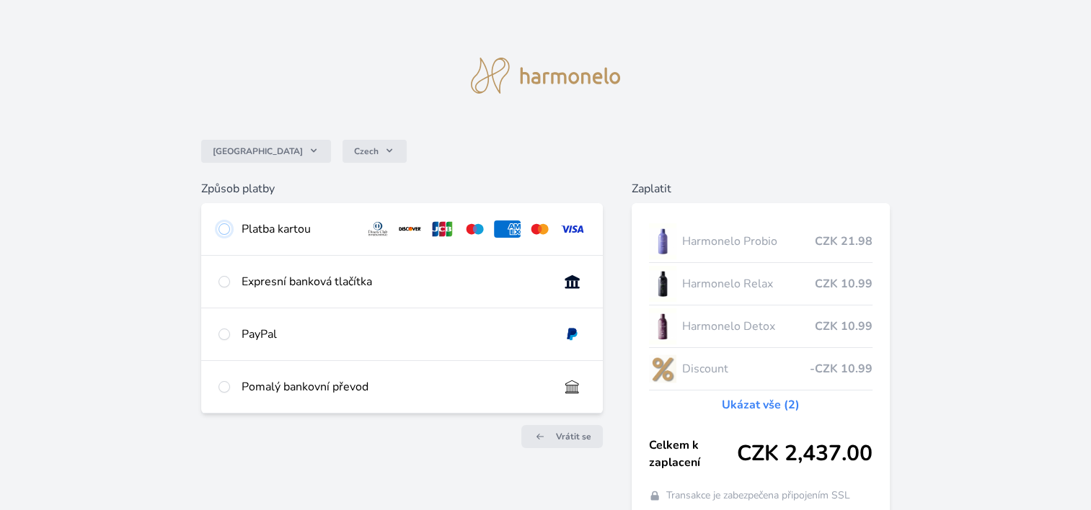
click at [224, 229] on input "radio" at bounding box center [224, 229] width 12 height 12
radio input "true"
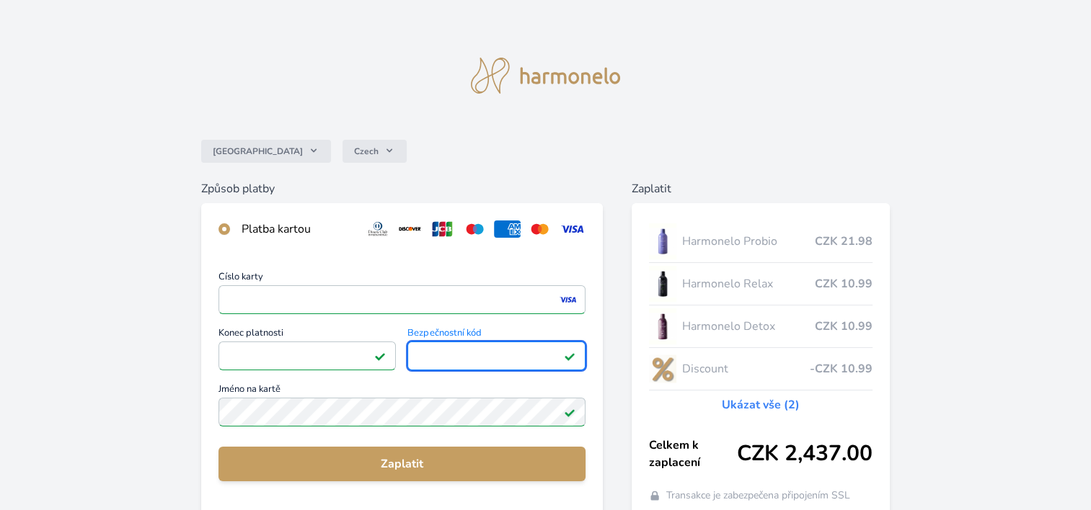
scroll to position [72, 0]
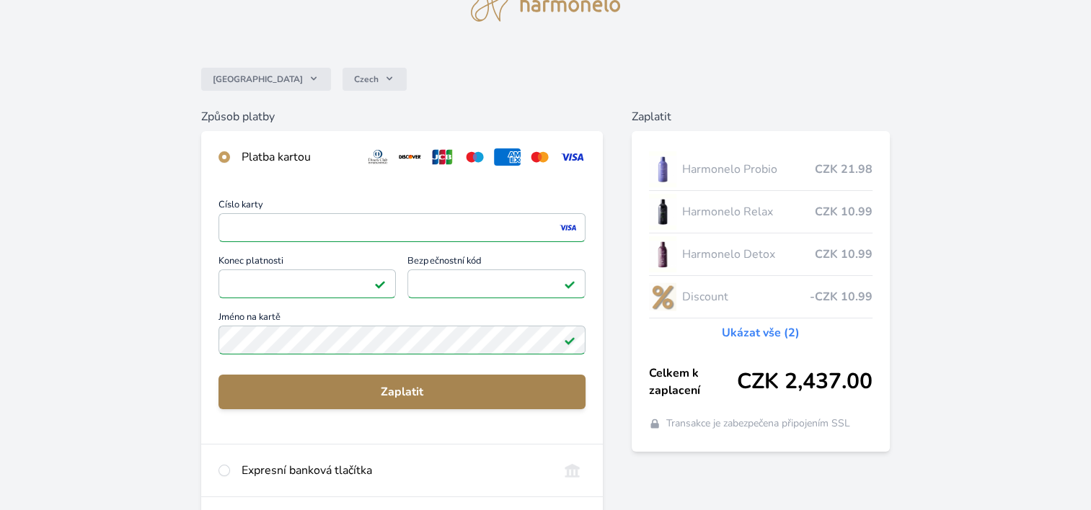
click at [404, 389] on span "Zaplatit" at bounding box center [402, 391] width 344 height 17
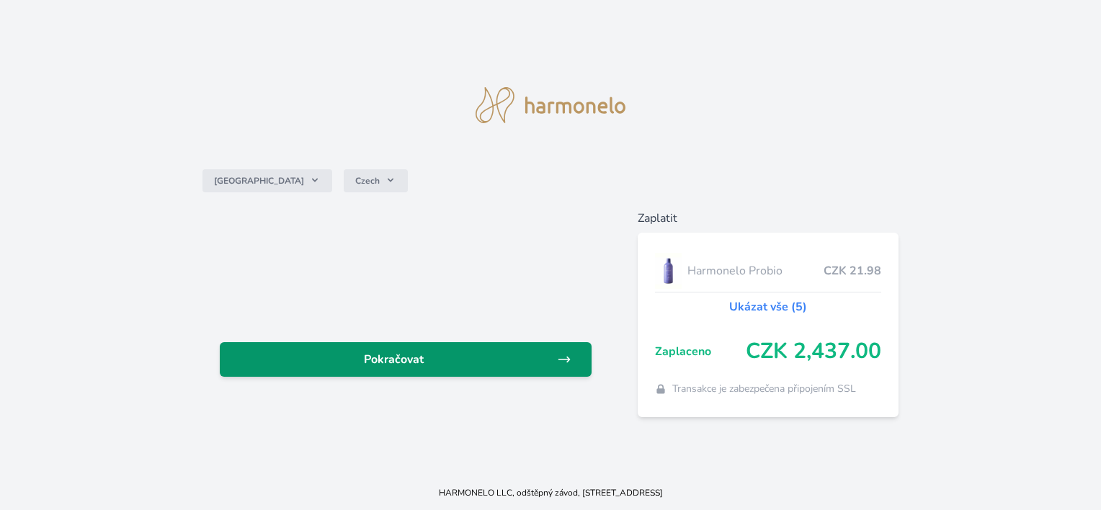
click at [399, 357] on span "Pokračovat" at bounding box center [393, 359] width 325 height 17
